Goal: Information Seeking & Learning: Find specific fact

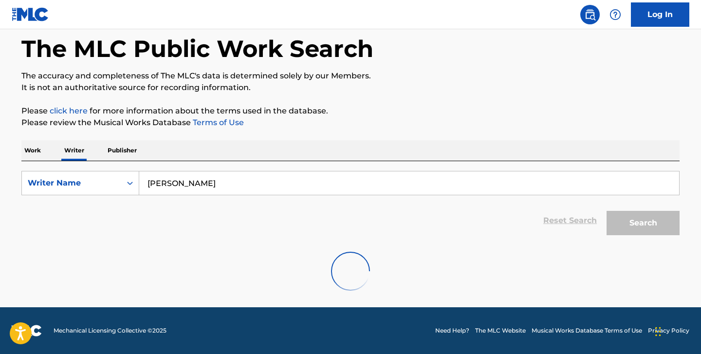
click at [280, 182] on input "silvia claudia bennasar" at bounding box center [409, 182] width 540 height 23
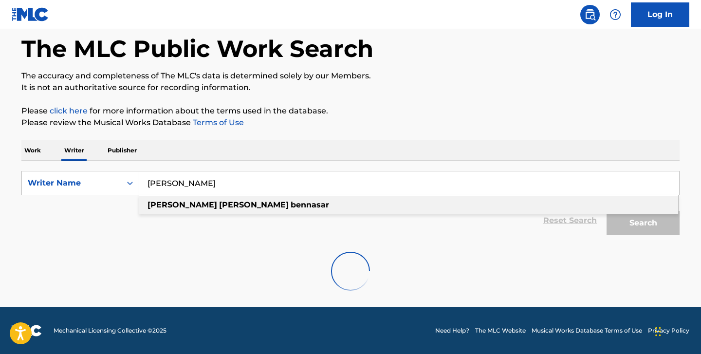
click at [197, 188] on input "silvia claudia bennasar" at bounding box center [409, 182] width 540 height 23
drag, startPoint x: 199, startPoint y: 186, endPoint x: 172, endPoint y: 186, distance: 26.8
click at [172, 186] on input "silvia claudia bennasar" at bounding box center [409, 182] width 540 height 23
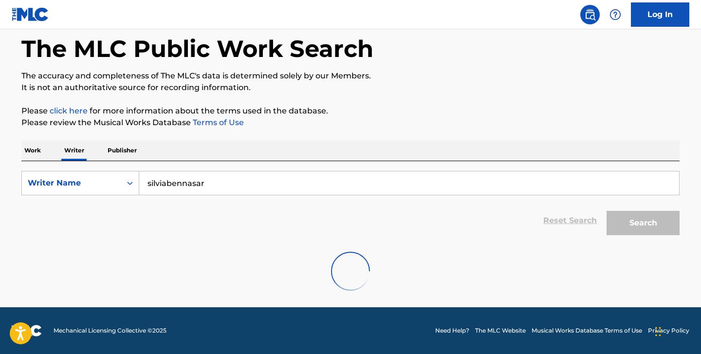
click at [166, 182] on input "silviabennasar" at bounding box center [409, 182] width 540 height 23
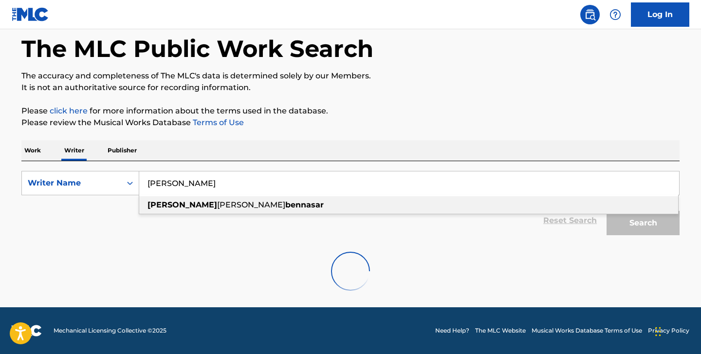
type input "silvia claudia bennasar"
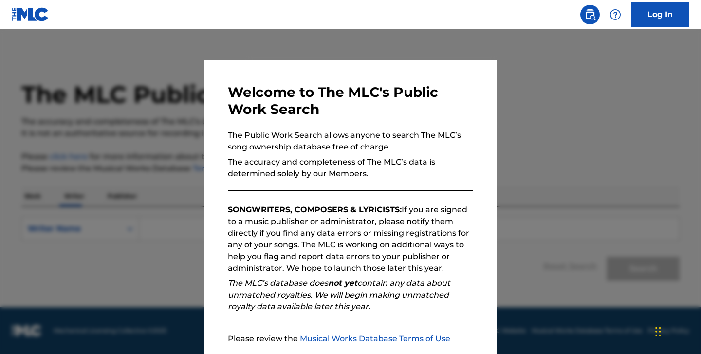
click at [393, 44] on div at bounding box center [350, 206] width 701 height 354
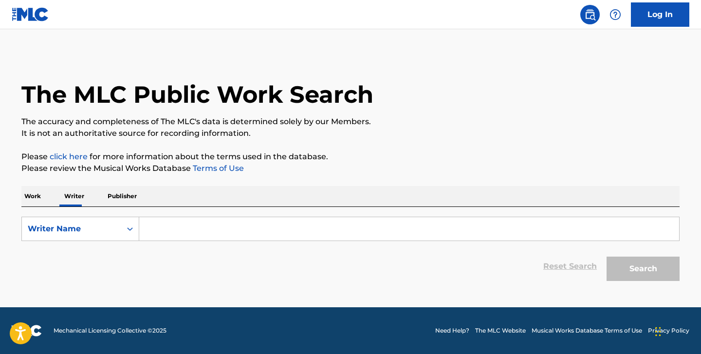
click at [366, 234] on input "Search Form" at bounding box center [409, 228] width 540 height 23
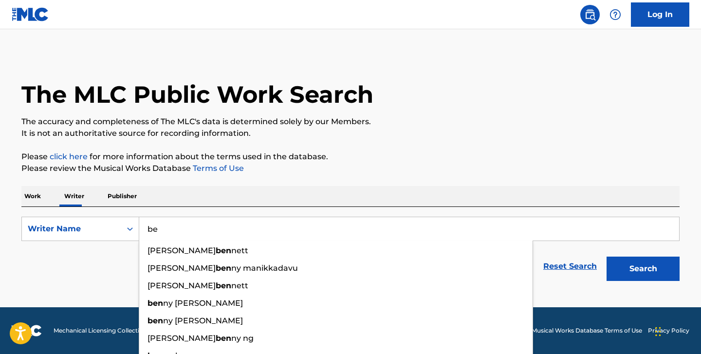
type input "b"
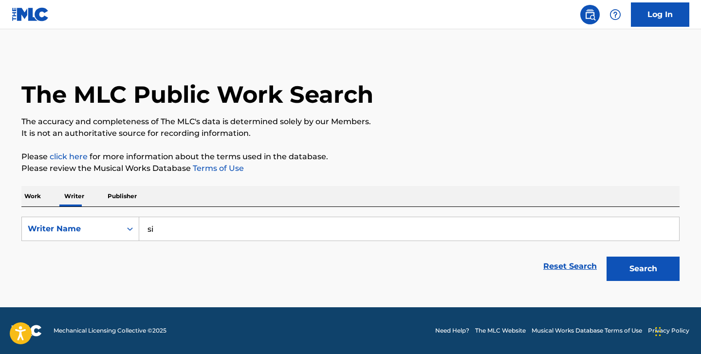
type input "s"
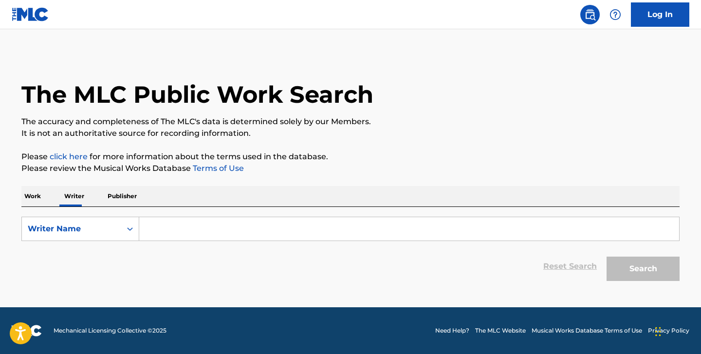
paste input "[PERSON_NAME]"
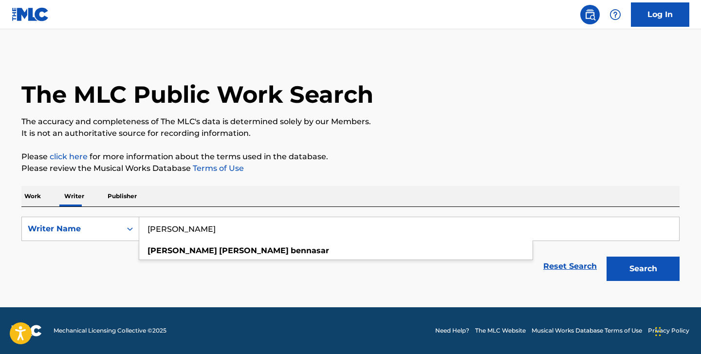
type input "[PERSON_NAME]"
click at [607, 257] on button "Search" at bounding box center [643, 269] width 73 height 24
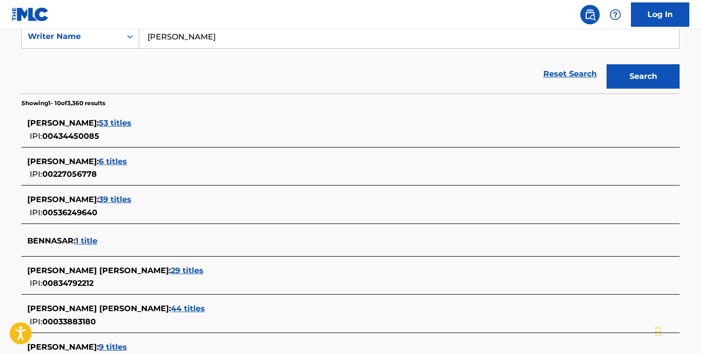
scroll to position [78, 0]
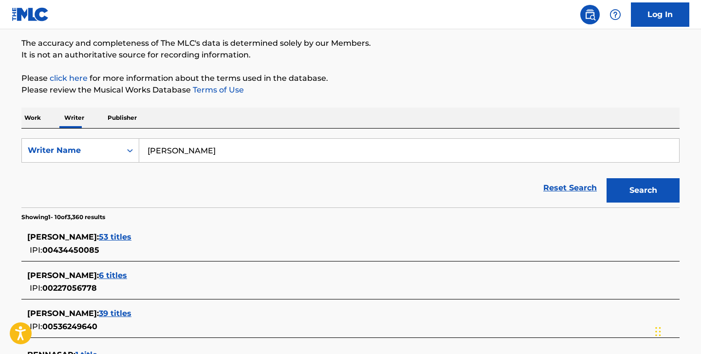
click at [131, 238] on span "53 titles" at bounding box center [115, 236] width 33 height 9
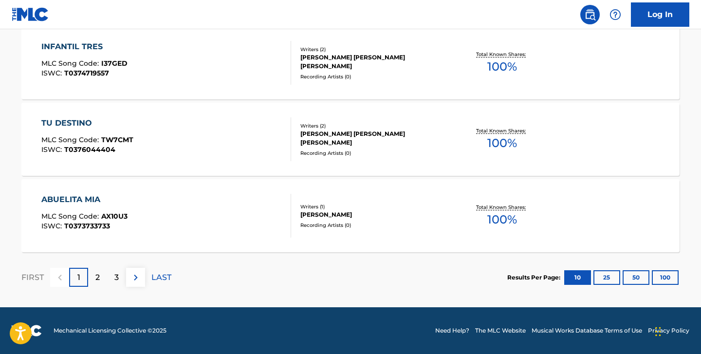
click at [99, 276] on p "2" at bounding box center [97, 278] width 4 height 12
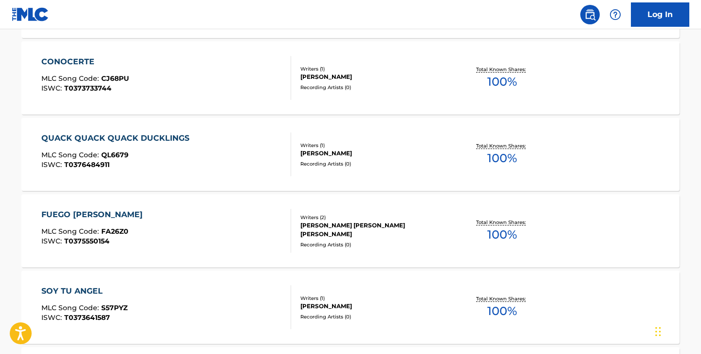
scroll to position [838, 0]
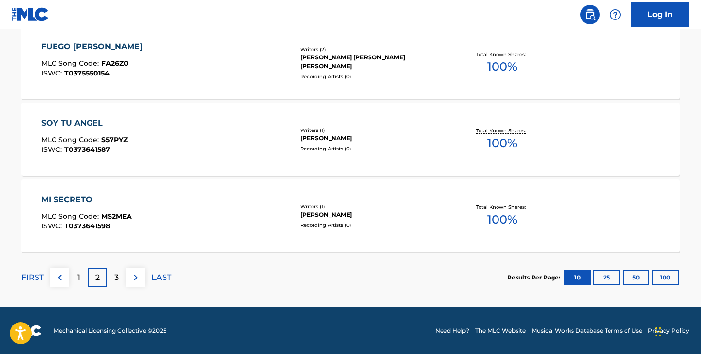
click at [114, 277] on div "3" at bounding box center [116, 277] width 19 height 19
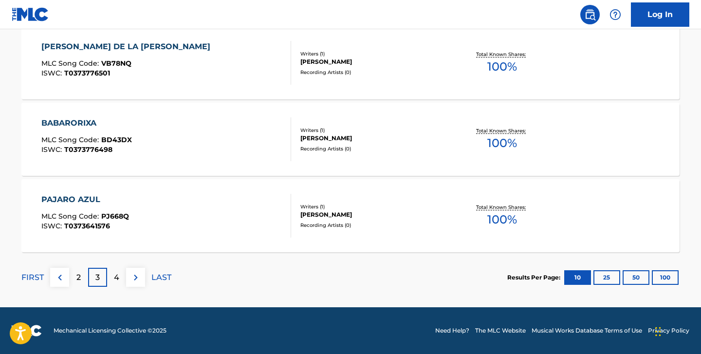
click at [115, 284] on div "4" at bounding box center [116, 277] width 19 height 19
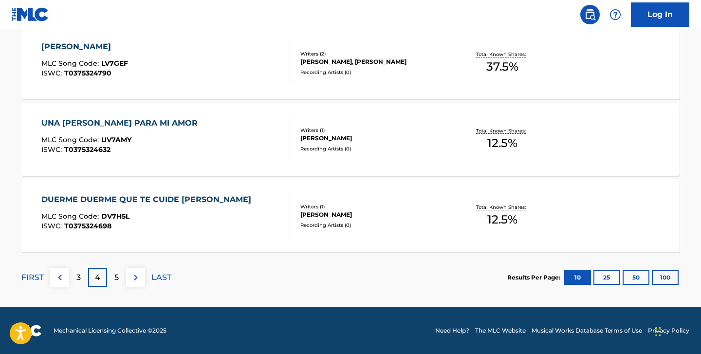
click at [119, 275] on div "5" at bounding box center [116, 277] width 19 height 19
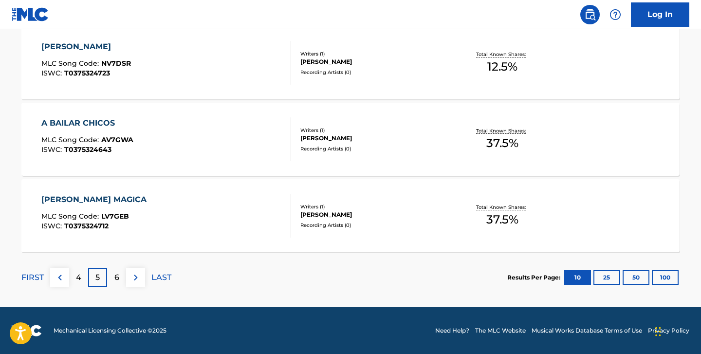
click at [115, 285] on div "6" at bounding box center [116, 277] width 19 height 19
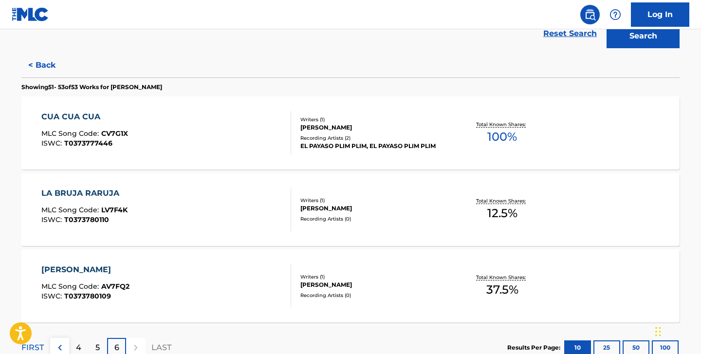
scroll to position [231, 0]
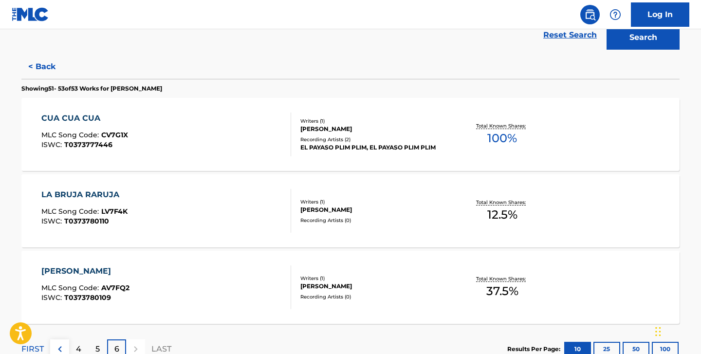
click at [128, 139] on div "CUA CUA CUA MLC Song Code : CV7G1X ISWC : T0373777446" at bounding box center [166, 134] width 250 height 44
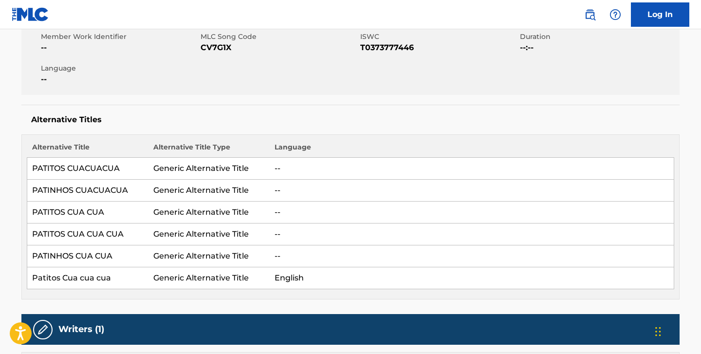
scroll to position [7, 0]
